Goal: Transaction & Acquisition: Purchase product/service

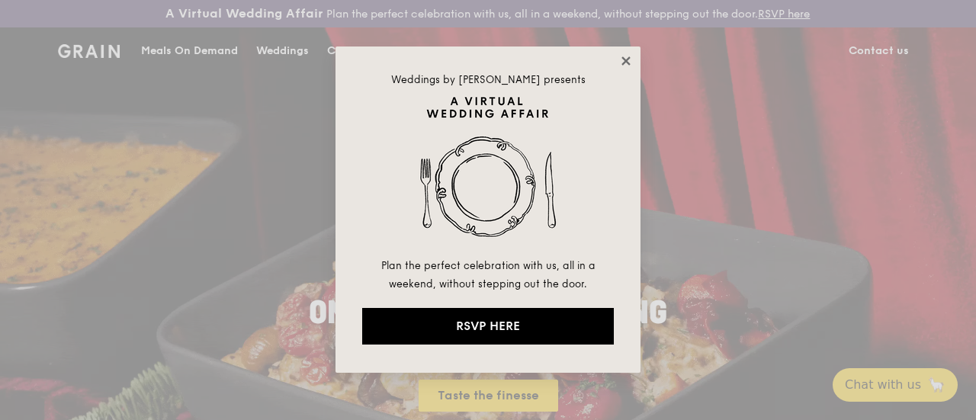
click at [625, 56] on icon at bounding box center [626, 61] width 14 height 14
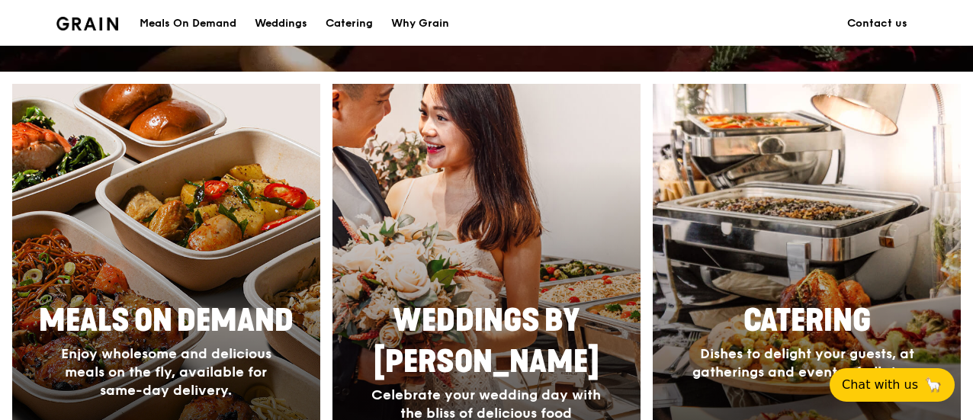
scroll to position [762, 0]
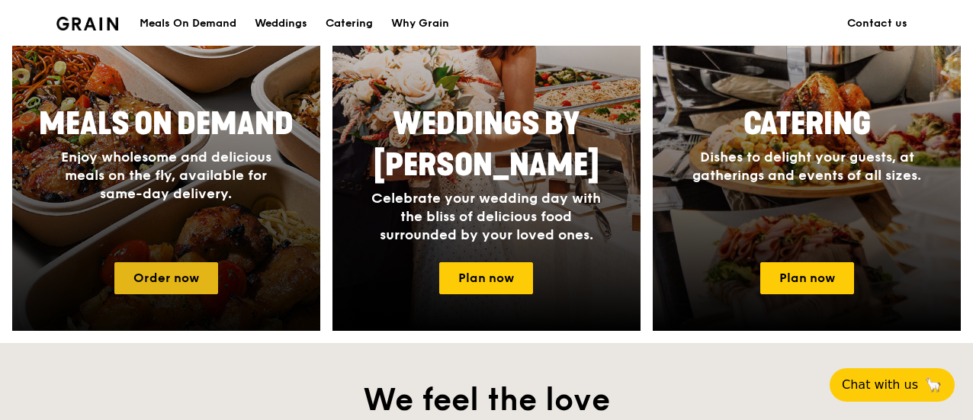
click at [169, 291] on link "Order now" at bounding box center [166, 278] width 104 height 32
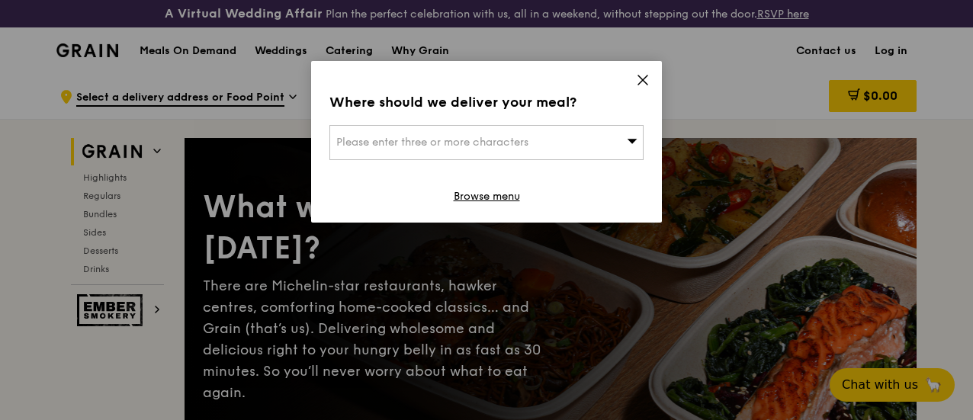
click at [639, 77] on icon at bounding box center [642, 79] width 9 height 9
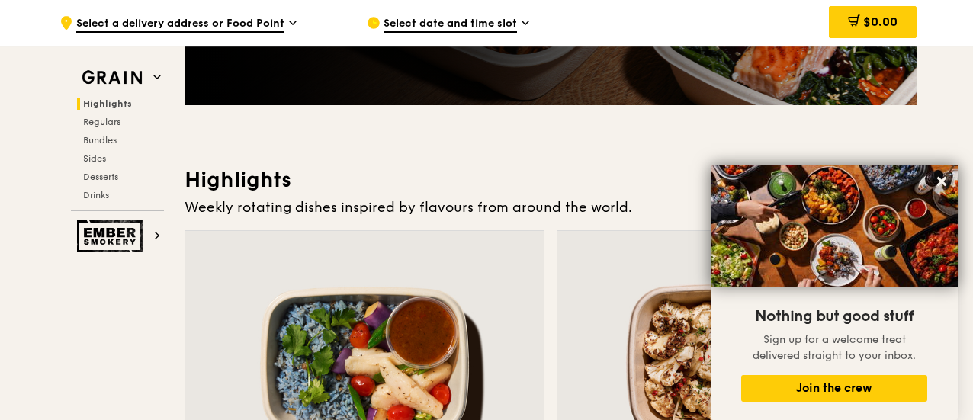
scroll to position [305, 0]
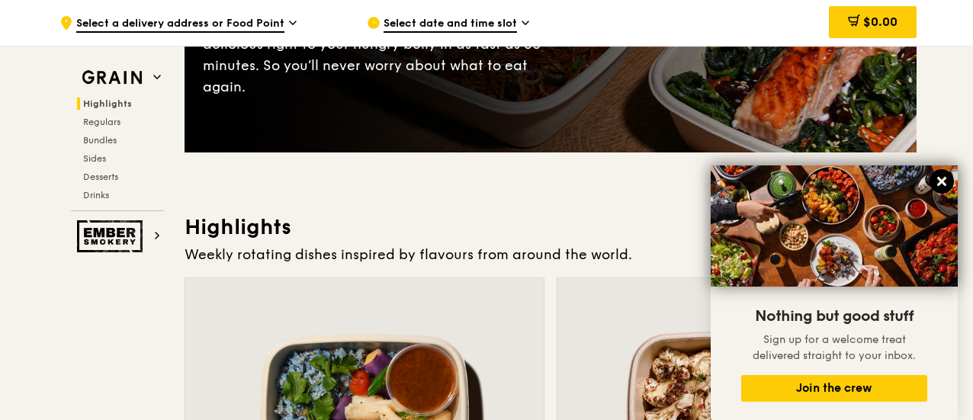
click at [945, 182] on icon at bounding box center [942, 182] width 14 height 14
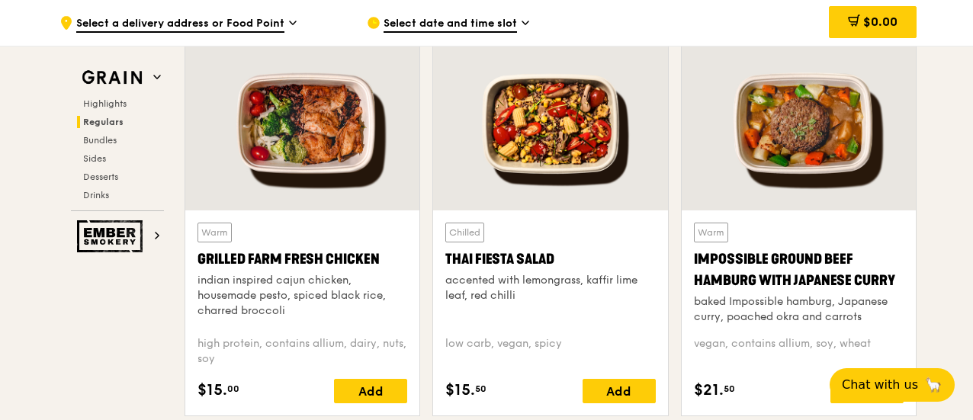
scroll to position [1829, 0]
